Goal: Use online tool/utility: Utilize a website feature to perform a specific function

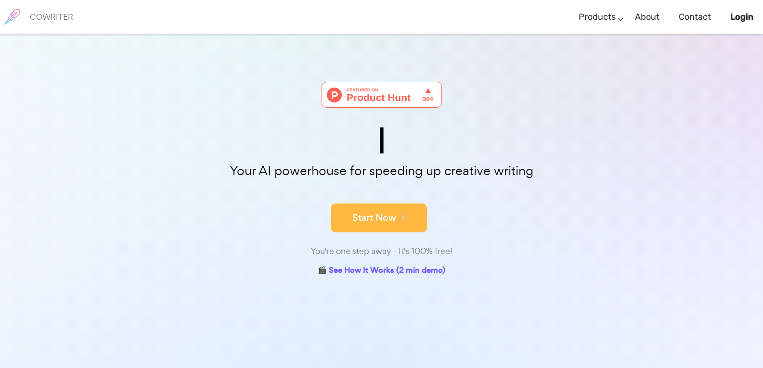
click at [407, 217] on button "Start Now" at bounding box center [379, 218] width 96 height 29
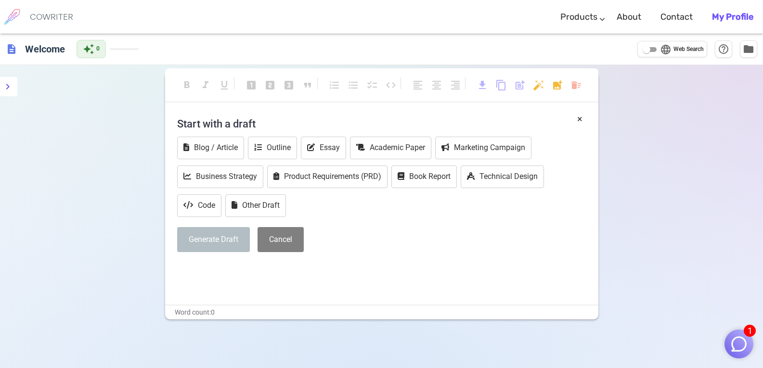
click at [57, 13] on h6 "COWRITER" at bounding box center [51, 17] width 43 height 9
click at [324, 147] on button "Essay" at bounding box center [323, 148] width 45 height 23
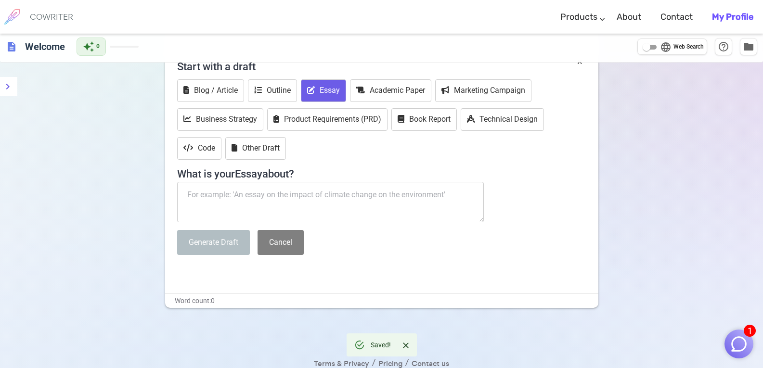
scroll to position [76, 0]
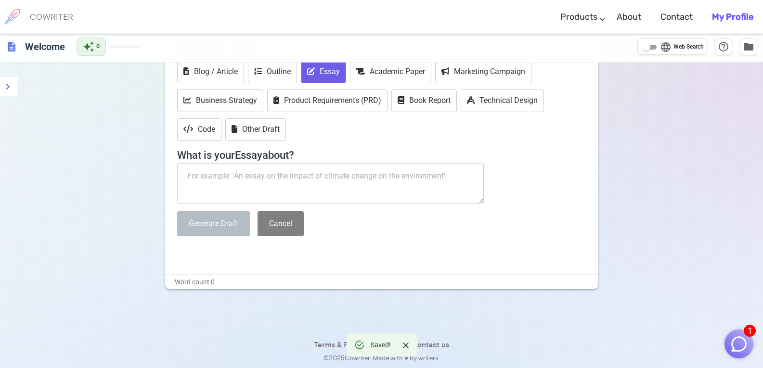
click at [250, 189] on textarea at bounding box center [330, 183] width 307 height 40
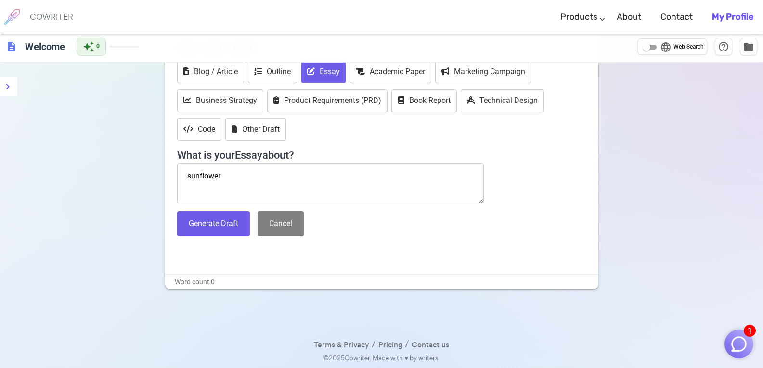
type textarea "sunflower"
click at [225, 238] on div "Start with a draft Blog / Article Outline Essay Academic Paper Marketing Campai…" at bounding box center [381, 139] width 409 height 207
click at [232, 227] on button "Generate Draft" at bounding box center [213, 224] width 73 height 26
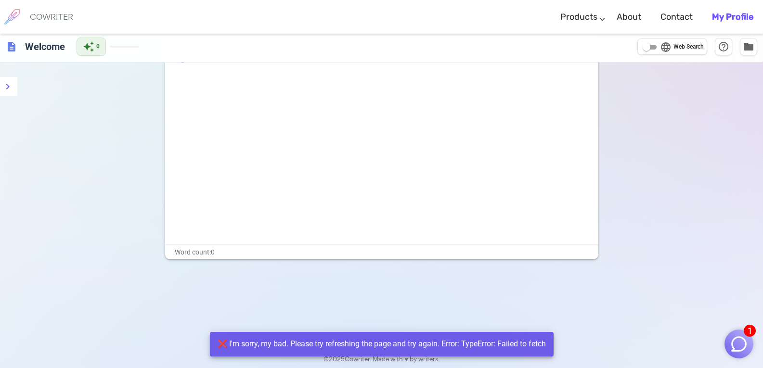
scroll to position [65, 0]
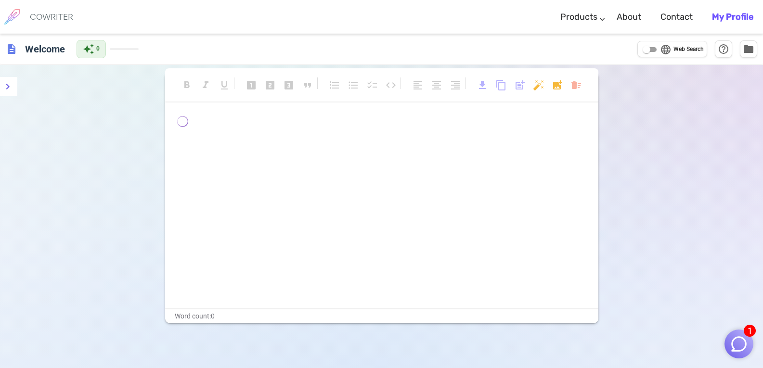
click at [201, 123] on p "﻿ ﻿ ﻿" at bounding box center [381, 123] width 409 height 14
